Goal: Task Accomplishment & Management: Manage account settings

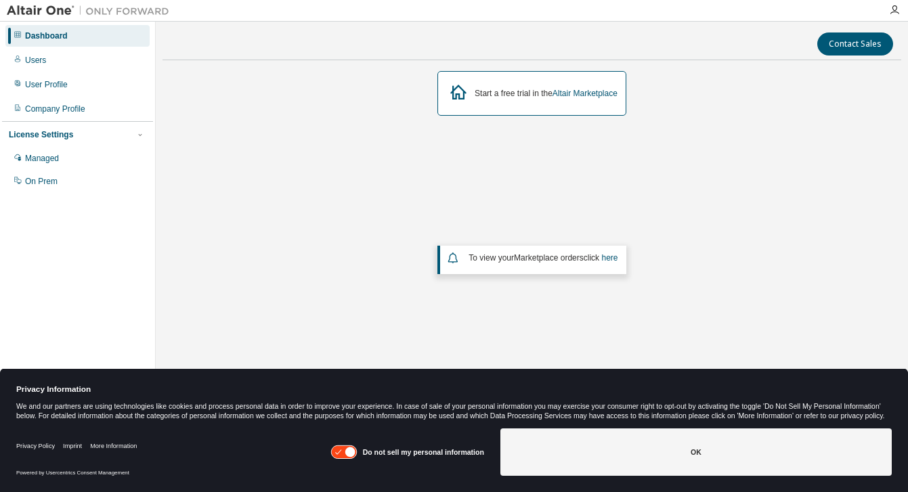
click at [720, 170] on div "Start a free trial in the Altair Marketplace To view your Marketplace orders cl…" at bounding box center [531, 231] width 738 height 320
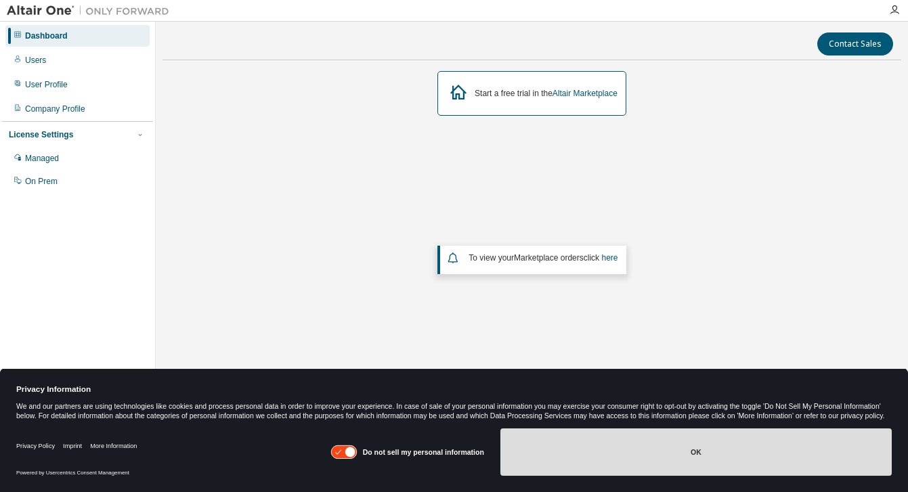
click at [726, 454] on button "OK" at bounding box center [695, 451] width 391 height 47
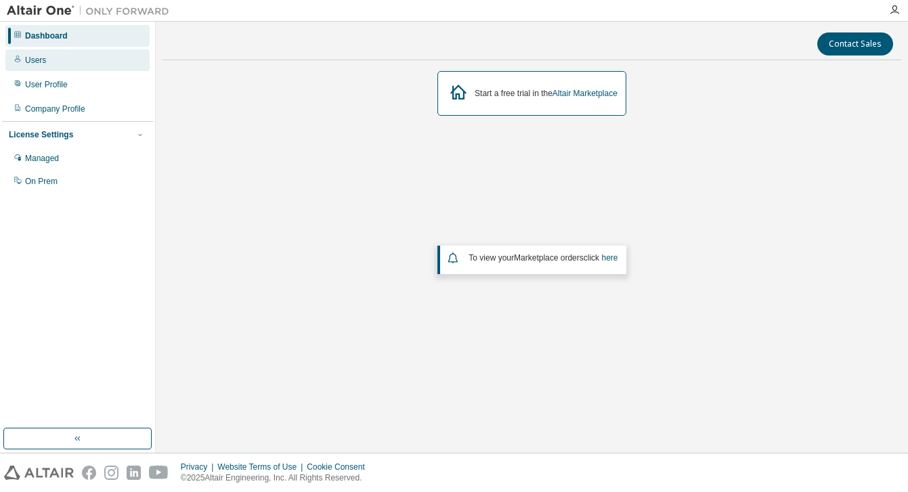
click at [44, 61] on div "Users" at bounding box center [35, 60] width 21 height 11
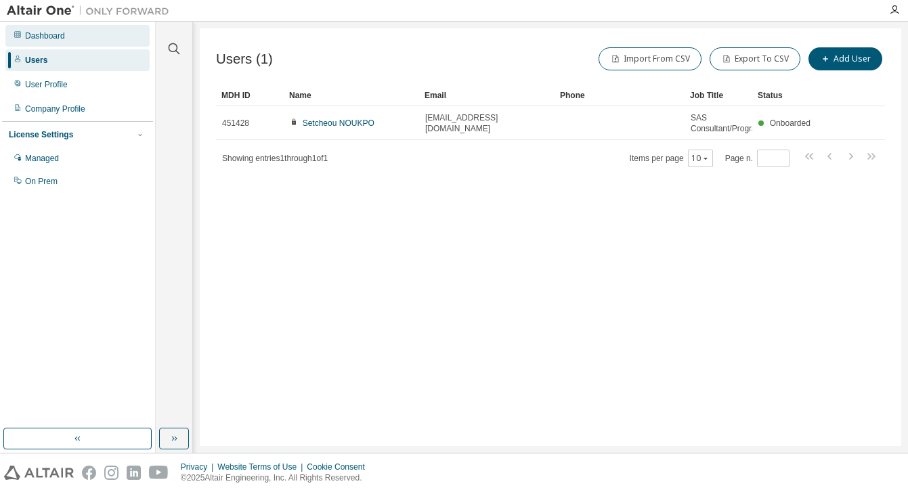
click at [51, 40] on div "Dashboard" at bounding box center [45, 35] width 40 height 11
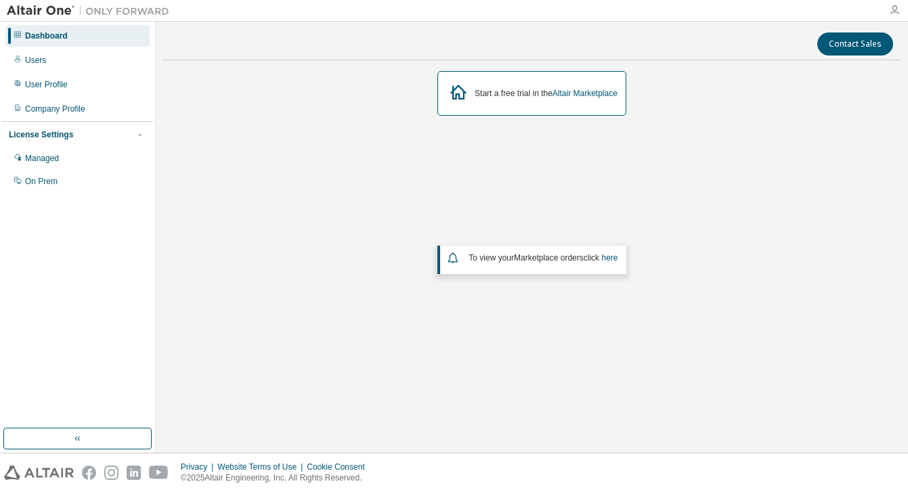
click at [889, 13] on icon "button" at bounding box center [894, 10] width 11 height 11
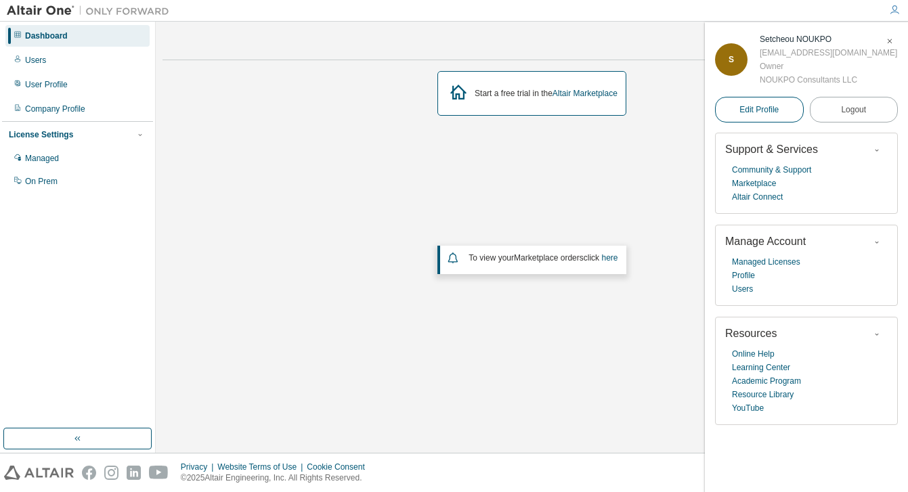
click at [763, 115] on span "Edit Profile" at bounding box center [758, 109] width 39 height 11
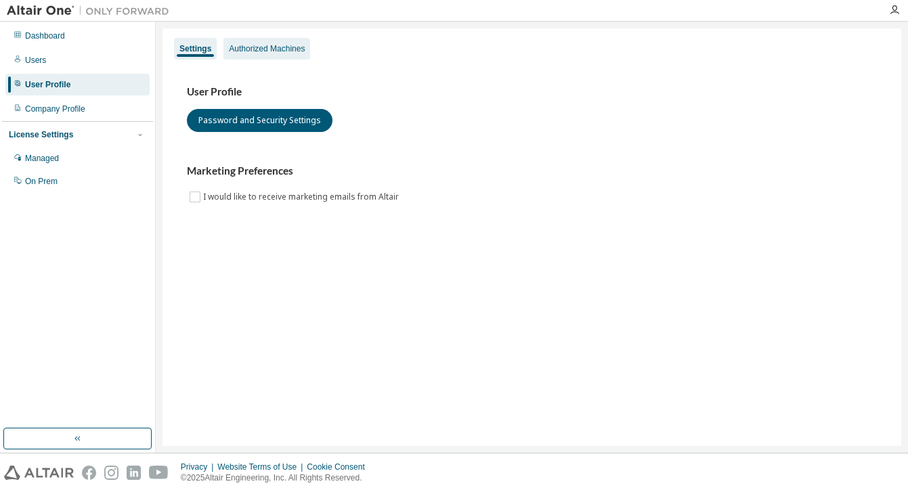
click at [280, 43] on div "Authorized Machines" at bounding box center [266, 49] width 87 height 22
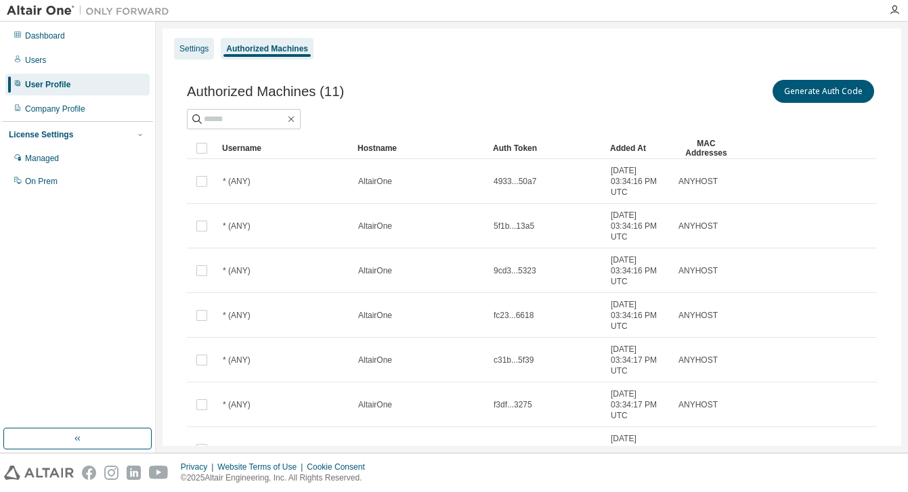
click at [190, 42] on div "Settings" at bounding box center [194, 49] width 40 height 22
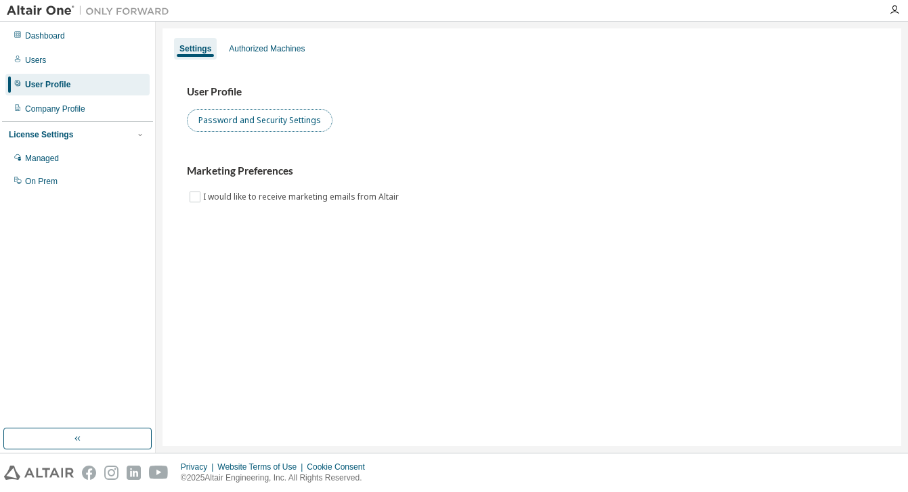
click at [246, 125] on button "Password and Security Settings" at bounding box center [260, 120] width 146 height 23
